Goal: Navigation & Orientation: Understand site structure

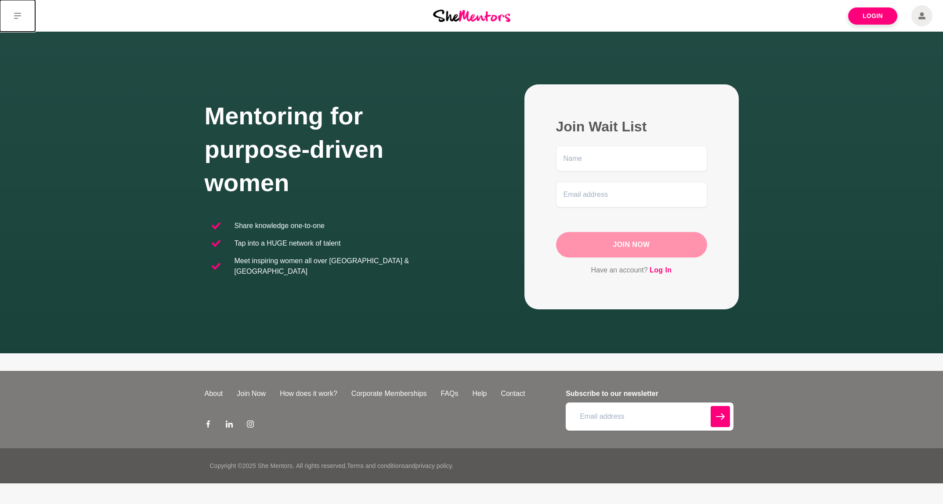
click at [15, 21] on button at bounding box center [17, 16] width 35 height 32
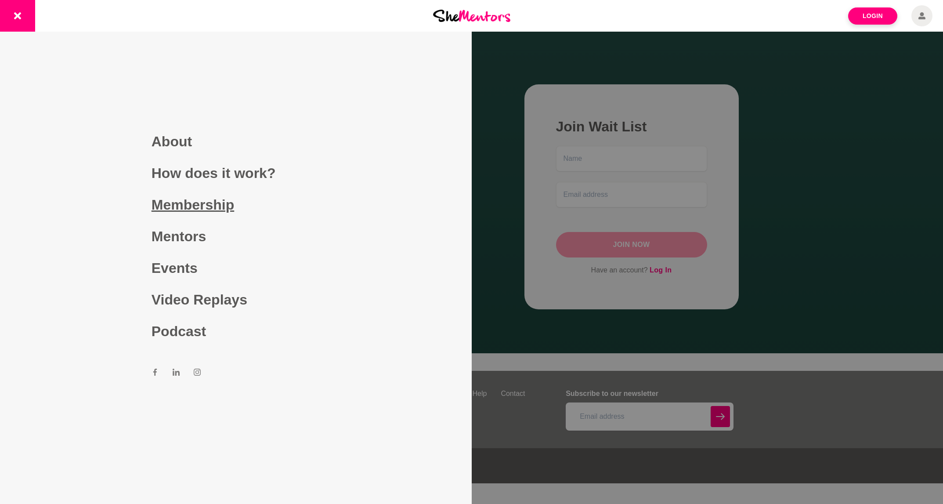
click at [211, 209] on link "Membership" at bounding box center [236, 205] width 169 height 32
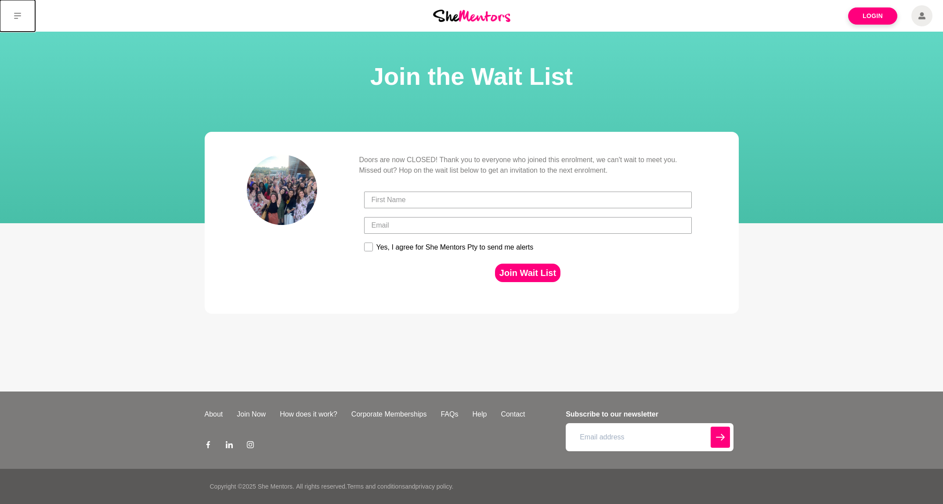
click at [24, 16] on button at bounding box center [17, 16] width 35 height 32
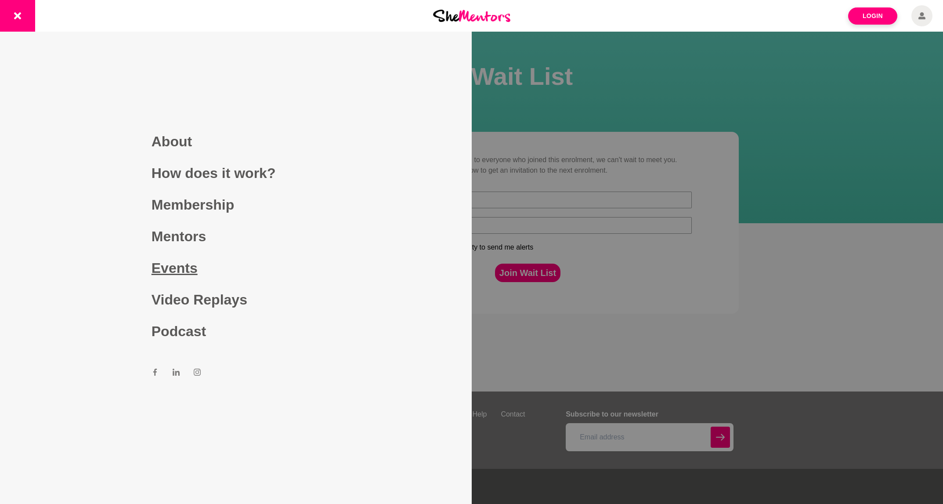
click at [184, 277] on link "Events" at bounding box center [236, 268] width 169 height 32
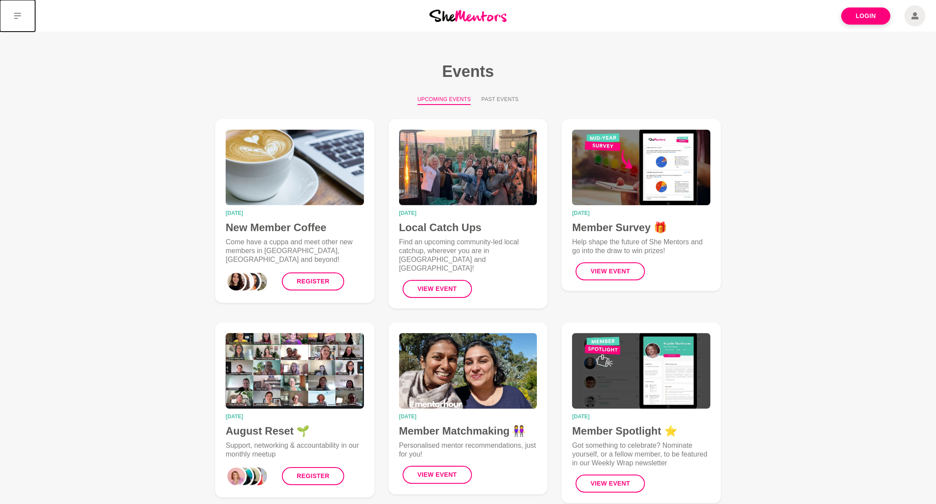
click at [13, 4] on button at bounding box center [17, 16] width 35 height 32
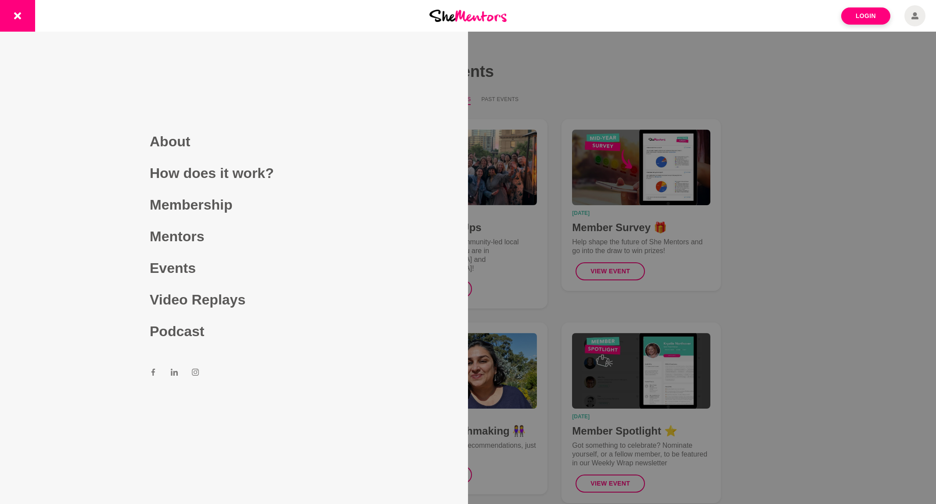
click at [701, 313] on div at bounding box center [468, 252] width 936 height 504
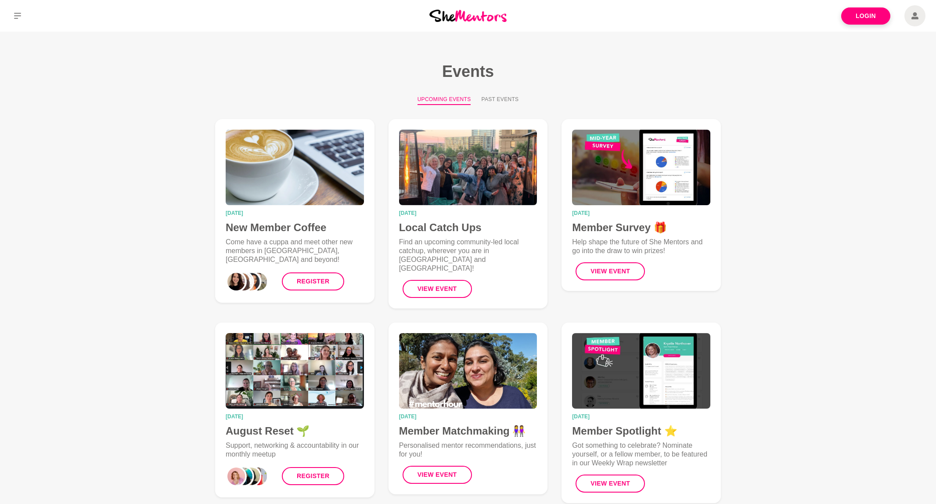
click at [787, 286] on main "Events Upcoming Events Past Events [DATE] New Member Coffee Come have a cuppa a…" at bounding box center [468, 384] width 936 height 705
click at [15, 17] on icon at bounding box center [17, 15] width 7 height 7
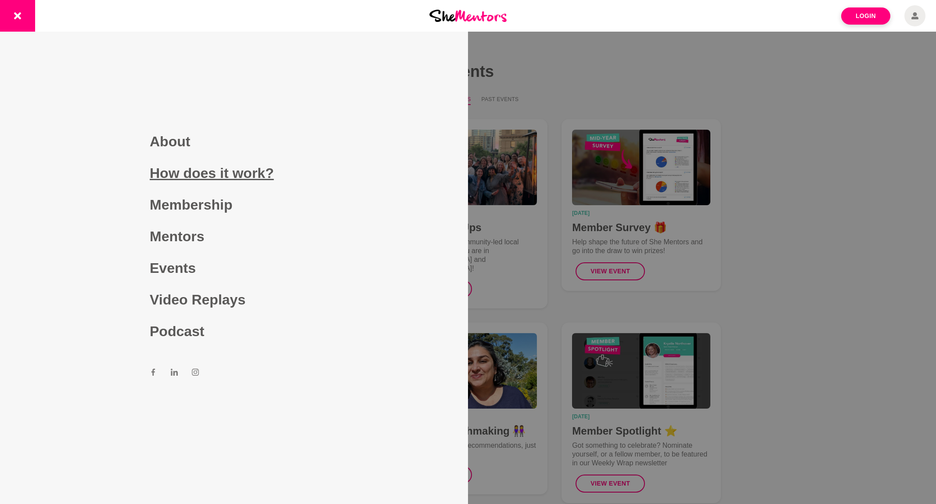
click at [217, 173] on link "How does it work?" at bounding box center [234, 173] width 169 height 32
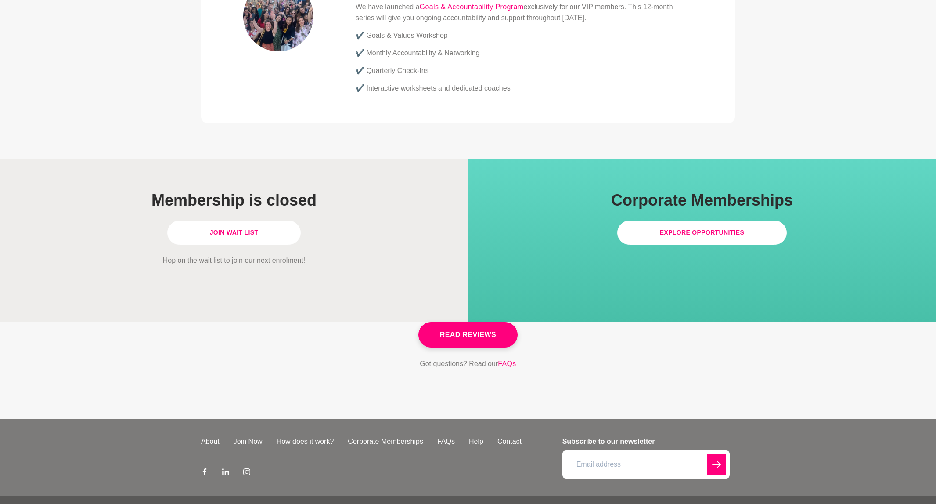
scroll to position [2409, 0]
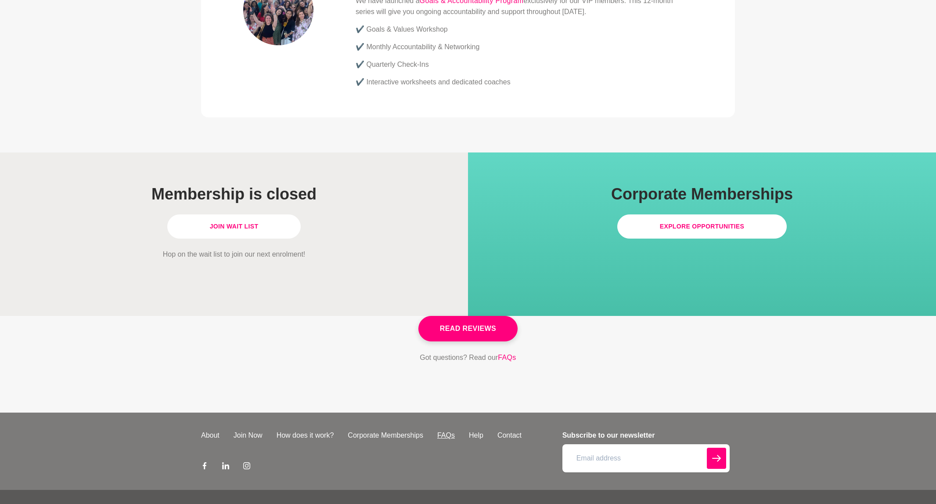
click at [440, 430] on link "FAQs" at bounding box center [446, 435] width 32 height 11
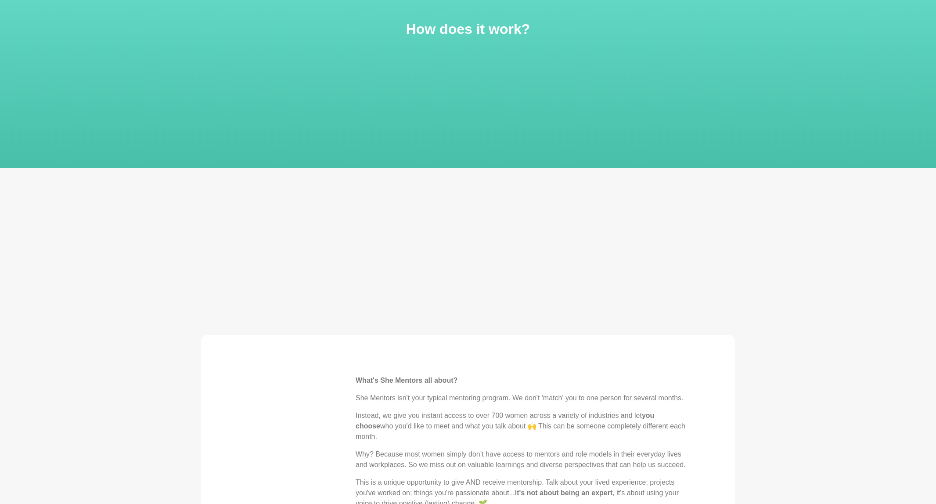
scroll to position [0, 0]
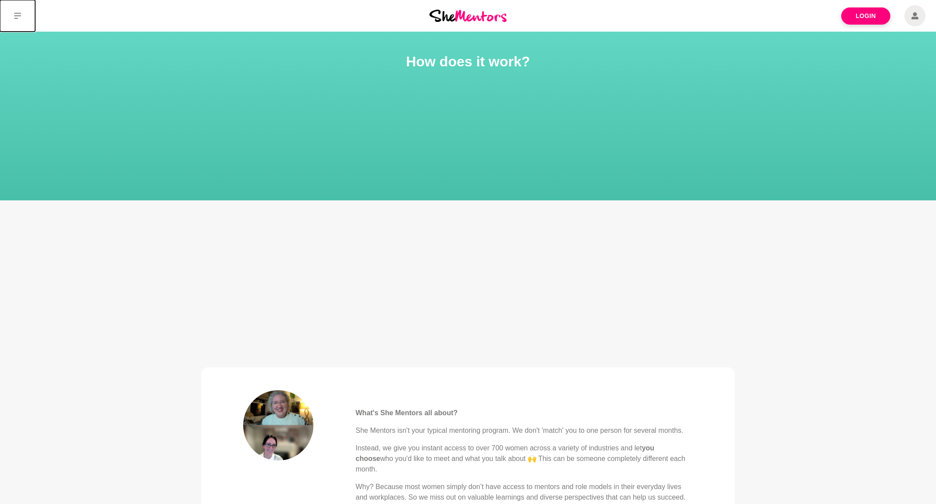
click at [19, 14] on icon at bounding box center [17, 15] width 7 height 7
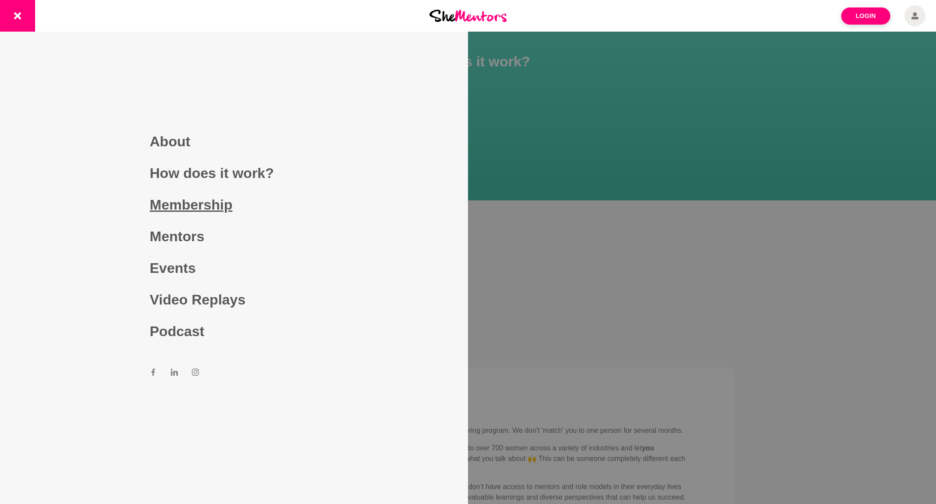
click at [216, 205] on link "Membership" at bounding box center [234, 205] width 169 height 32
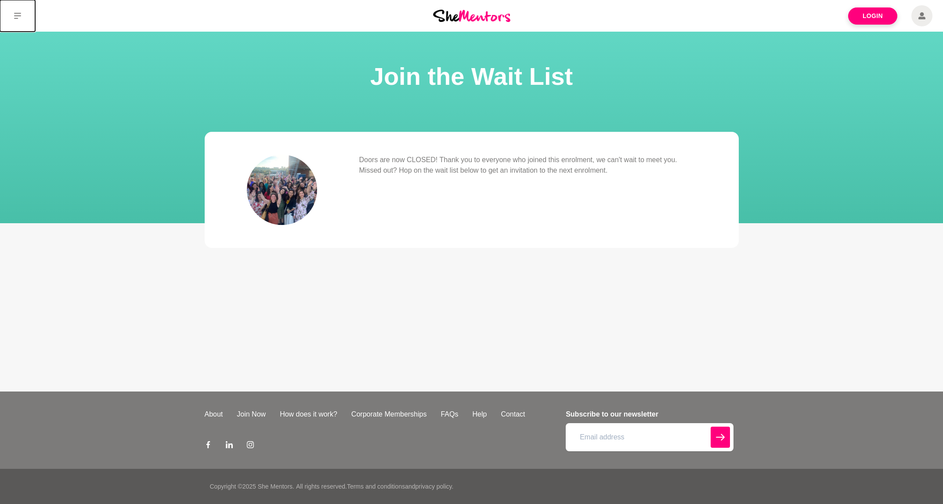
click at [22, 14] on button at bounding box center [17, 16] width 35 height 32
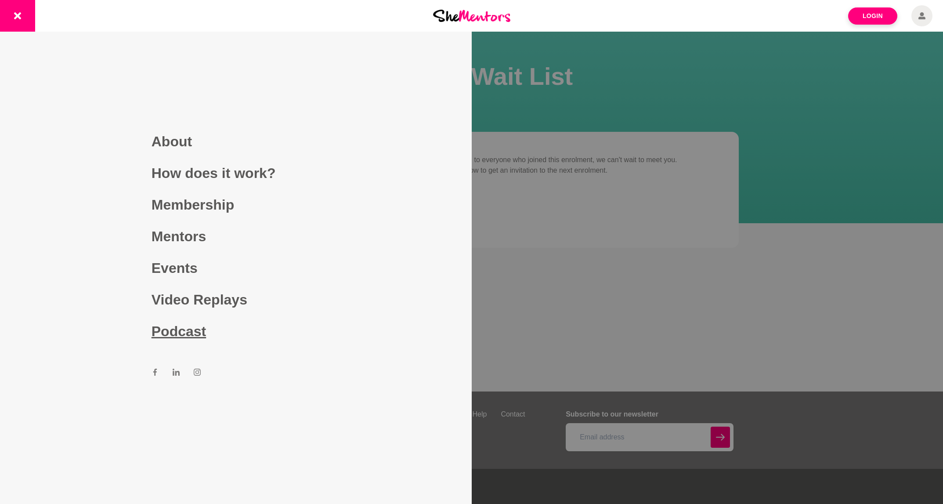
click at [179, 336] on link "Podcast" at bounding box center [236, 331] width 169 height 32
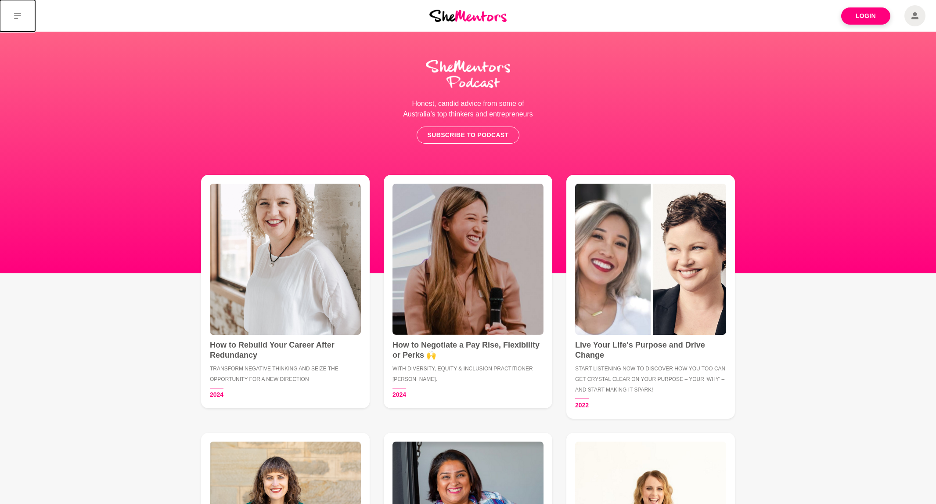
click at [18, 17] on icon at bounding box center [17, 15] width 7 height 7
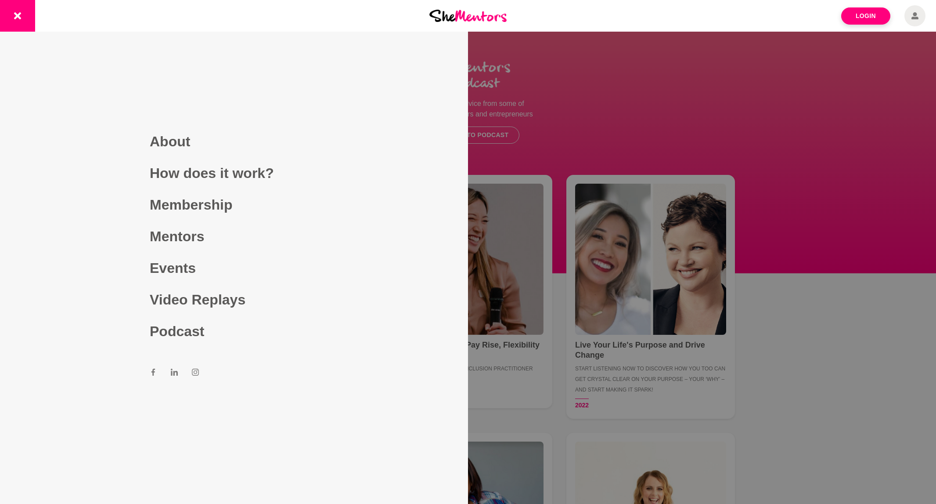
click at [174, 369] on icon at bounding box center [174, 371] width 7 height 7
